Goal: Find contact information: Find contact information

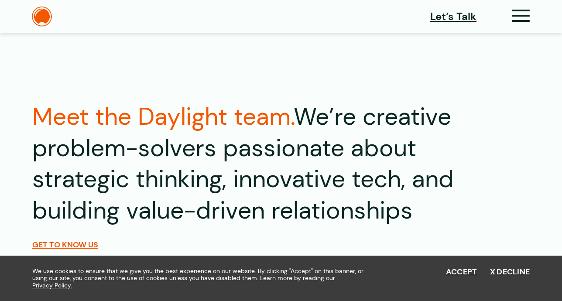
scroll to position [1569, 0]
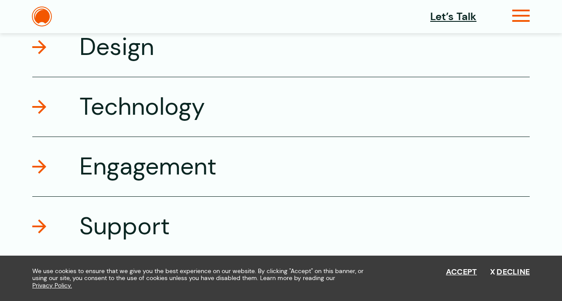
click at [515, 18] on icon at bounding box center [521, 19] width 18 height 9
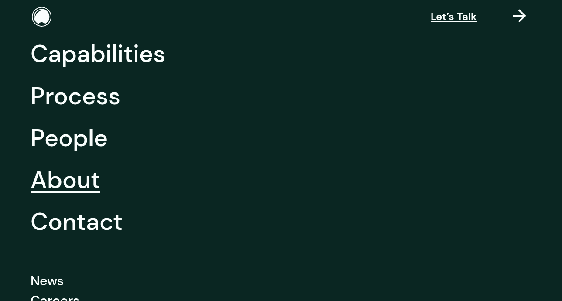
scroll to position [105, 0]
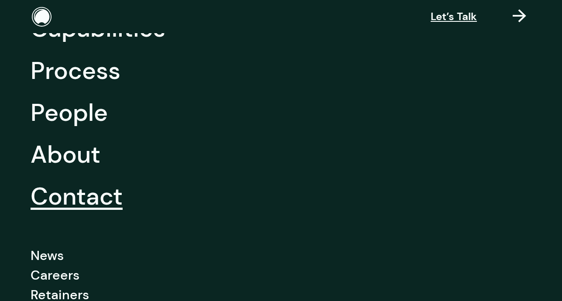
click at [93, 204] on link "Contact" at bounding box center [77, 196] width 92 height 42
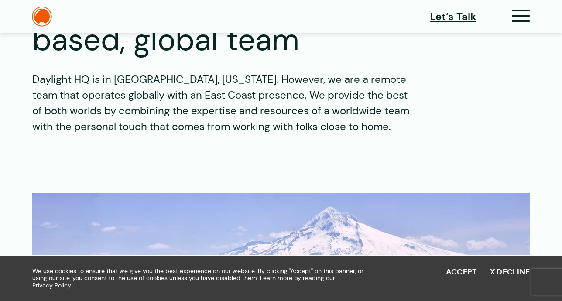
scroll to position [922, 0]
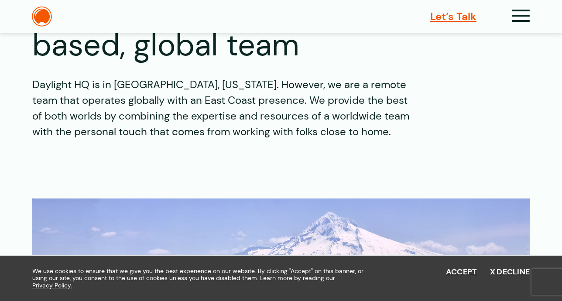
click at [449, 16] on span "Let’s Talk" at bounding box center [453, 17] width 46 height 16
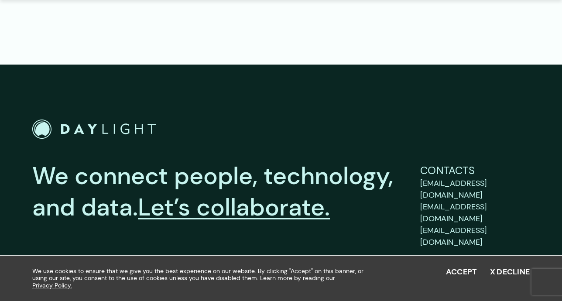
scroll to position [1434, 0]
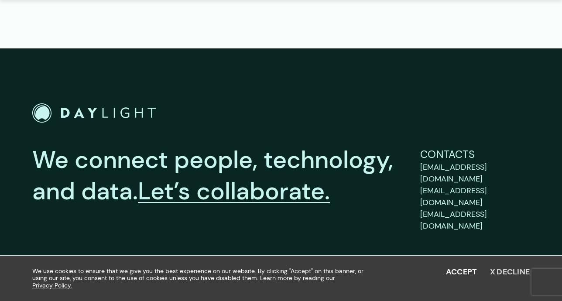
click at [506, 273] on button "Decline" at bounding box center [510, 272] width 40 height 10
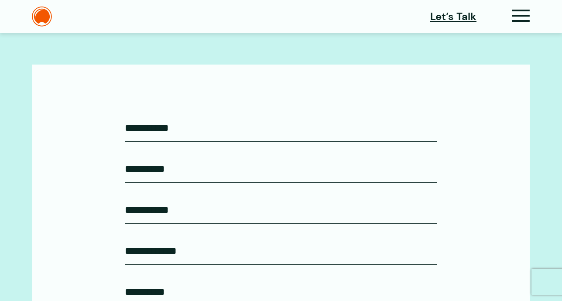
scroll to position [184, 0]
